Goal: Find specific page/section: Find specific page/section

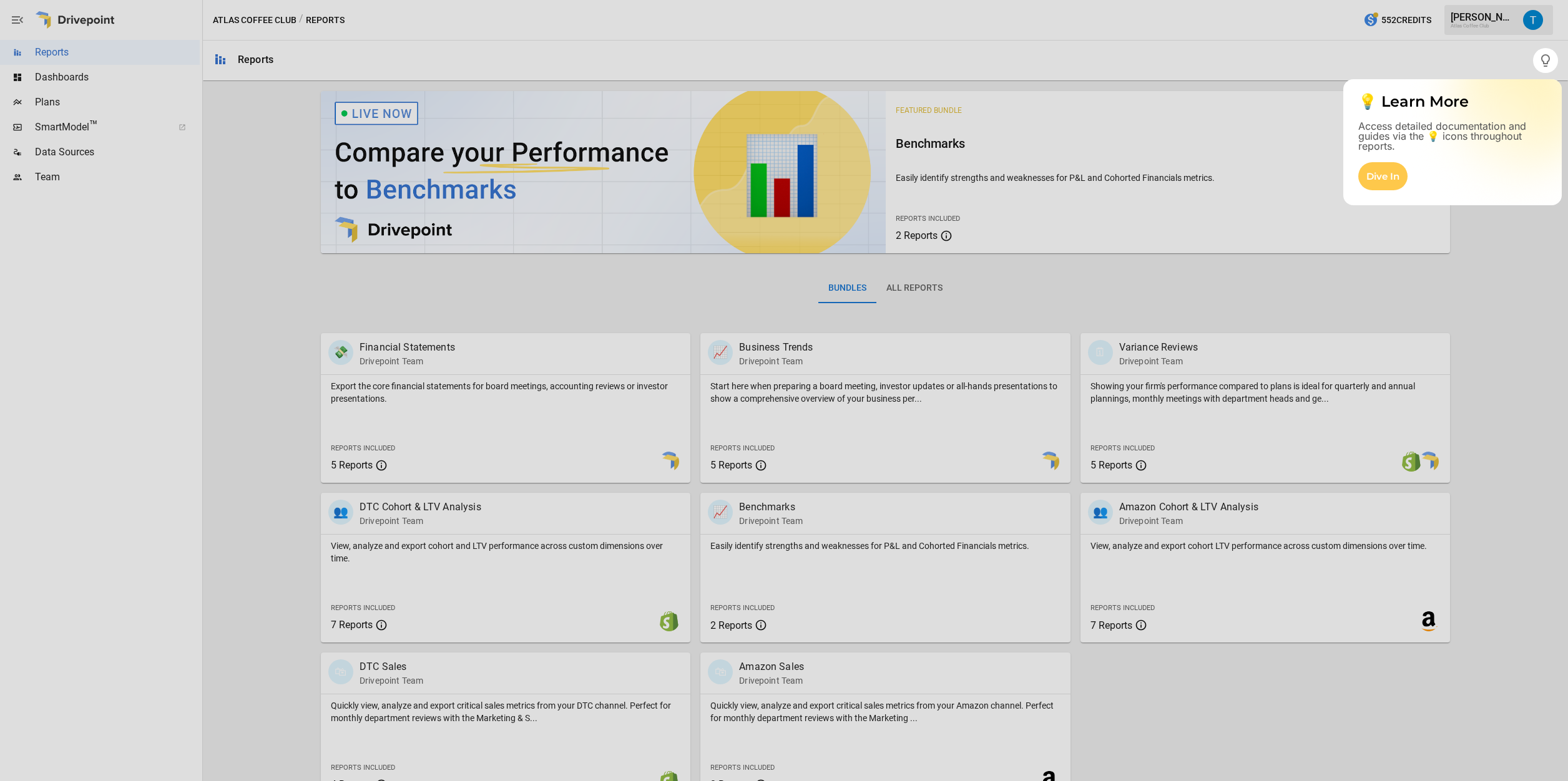
click at [79, 124] on div at bounding box center [784, 427] width 1568 height 708
click at [1505, 241] on div at bounding box center [784, 427] width 1568 height 708
click at [1439, 191] on div "Dive In" at bounding box center [1452, 184] width 218 height 43
click at [1369, 167] on div "Dive In" at bounding box center [1382, 176] width 49 height 28
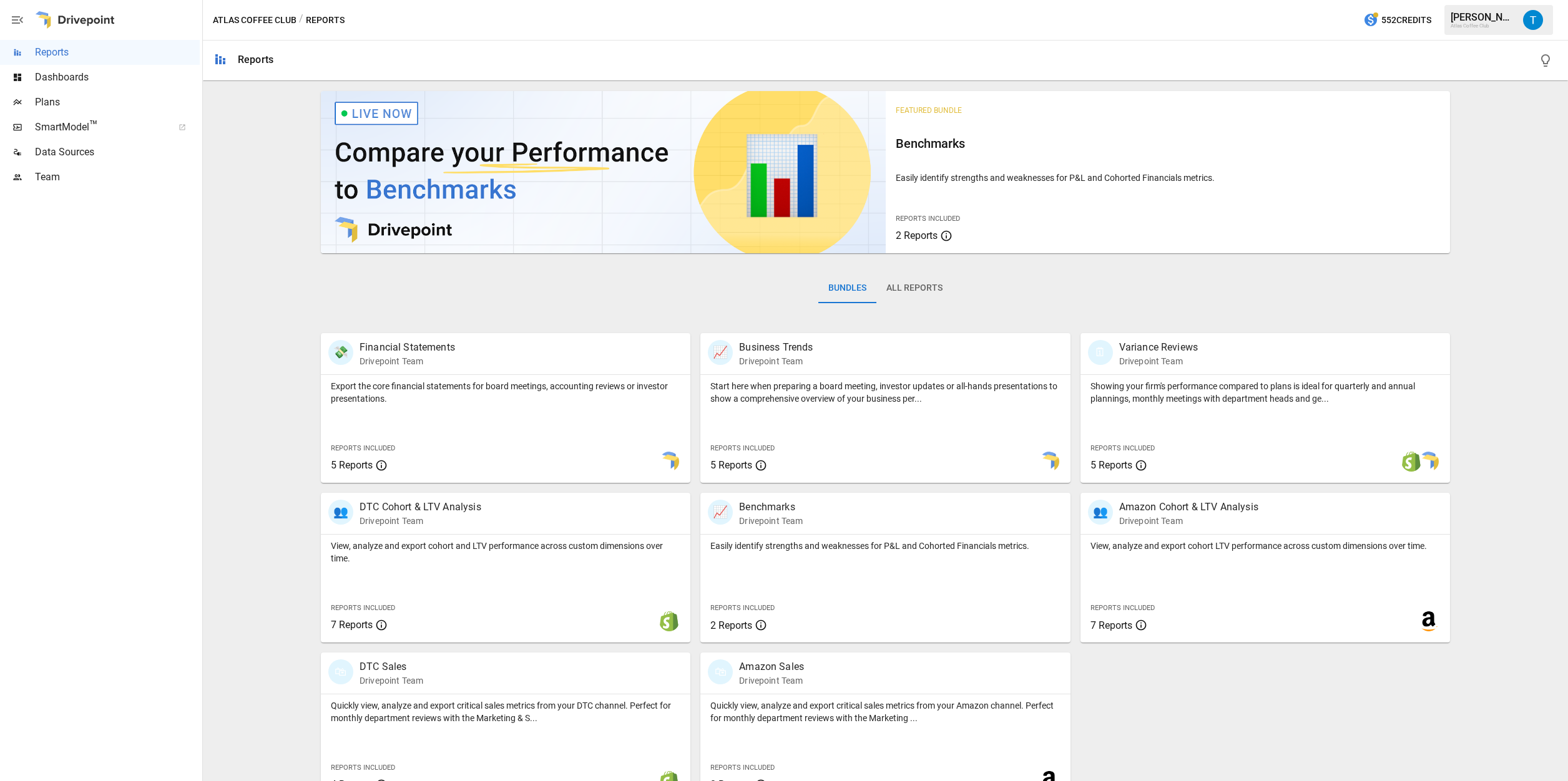
click at [85, 127] on span "SmartModel ™" at bounding box center [100, 127] width 130 height 15
click at [64, 95] on span "Plans" at bounding box center [118, 102] width 165 height 15
